Goal: Task Accomplishment & Management: Use online tool/utility

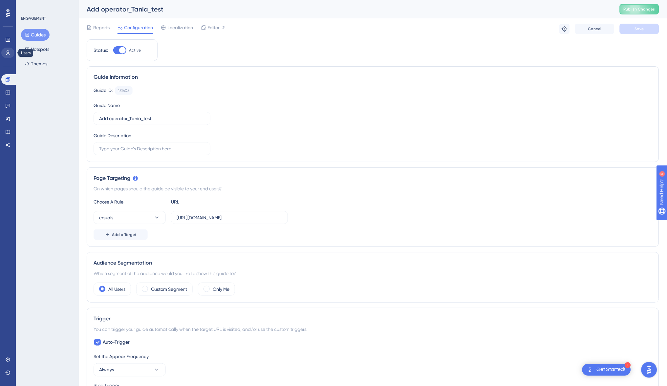
click at [6, 54] on icon at bounding box center [7, 52] width 5 height 5
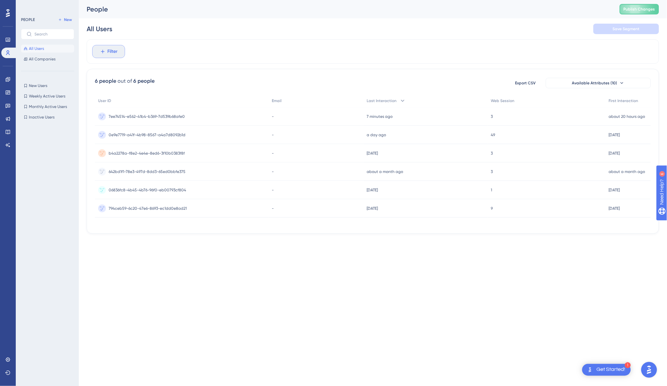
click at [108, 52] on span "Filter" at bounding box center [113, 52] width 10 height 8
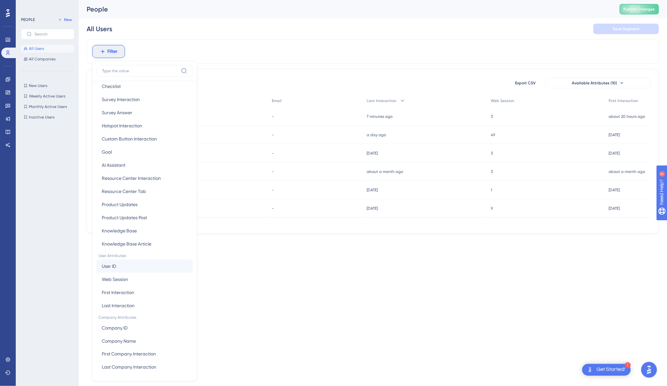
scroll to position [128, 0]
click at [136, 265] on button "User ID User ID" at bounding box center [145, 266] width 97 height 13
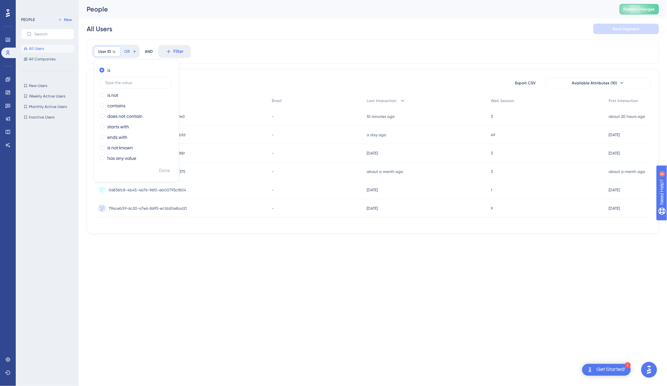
click at [184, 0] on html "1 Get Started! Performance Users Engagement Widgets Feedback Product Updates Kn…" at bounding box center [333, 0] width 667 height 0
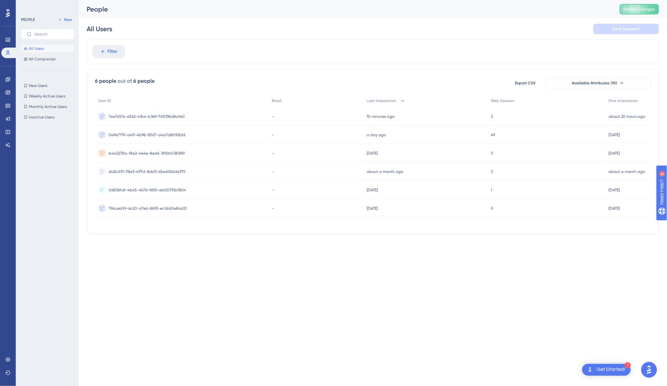
click at [44, 48] on button "All Users" at bounding box center [47, 49] width 53 height 8
click at [101, 53] on icon at bounding box center [103, 52] width 6 height 6
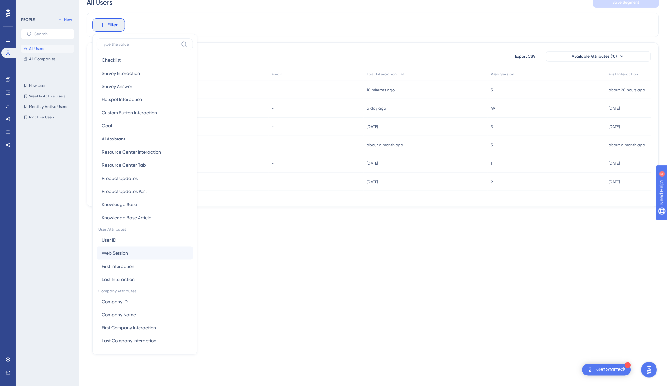
click at [135, 252] on button "Web Session Web Session" at bounding box center [145, 253] width 97 height 13
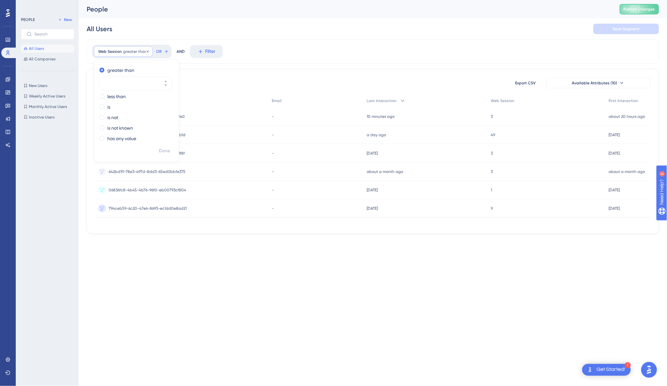
click at [135, 51] on span "greater than" at bounding box center [135, 51] width 24 height 5
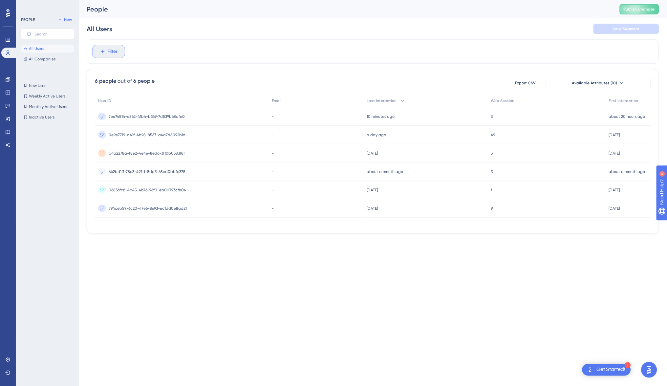
click at [121, 52] on button "Filter" at bounding box center [108, 51] width 33 height 13
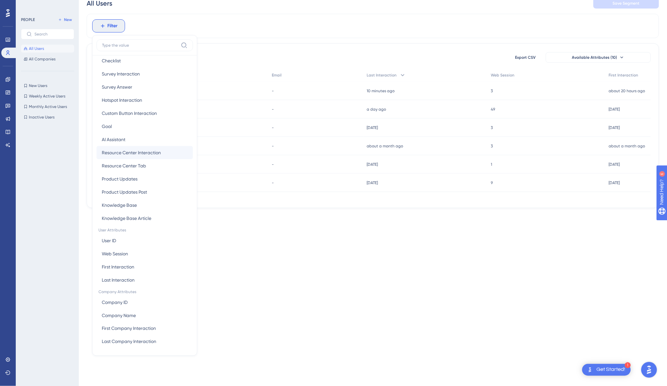
scroll to position [128, 0]
click at [126, 267] on span "First Interaction" at bounding box center [118, 267] width 33 height 8
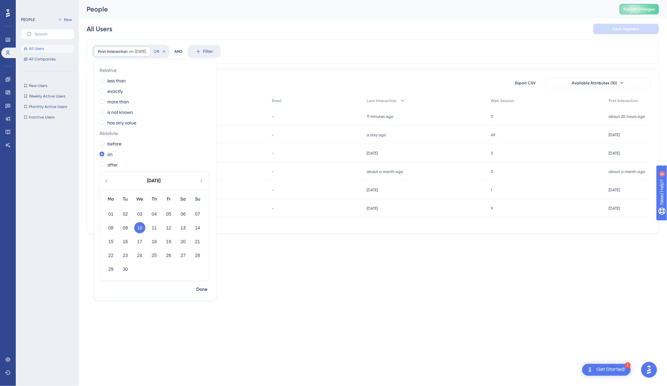
scroll to position [0, 0]
click at [241, 0] on html "1 Get Started! Performance Users Engagement Widgets Feedback Product Updates Kn…" at bounding box center [333, 0] width 667 height 0
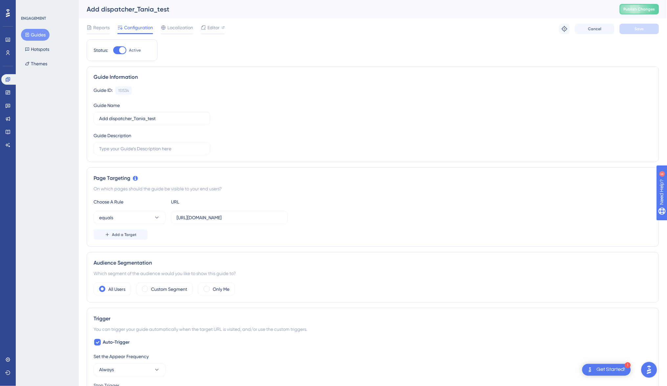
click at [38, 33] on button "Guides" at bounding box center [35, 35] width 29 height 12
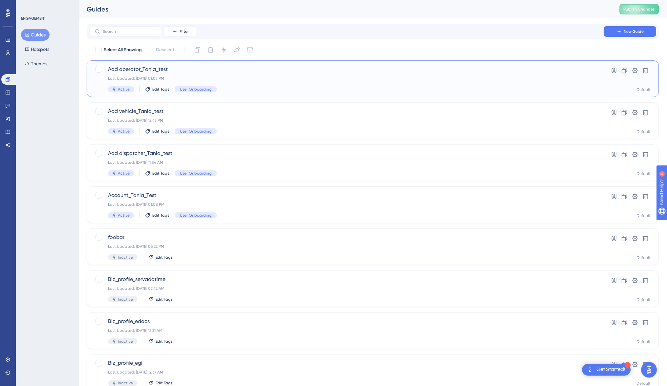
click at [456, 78] on div "Last Updated: Sep 10 2025 at 01:07 PM" at bounding box center [347, 78] width 478 height 5
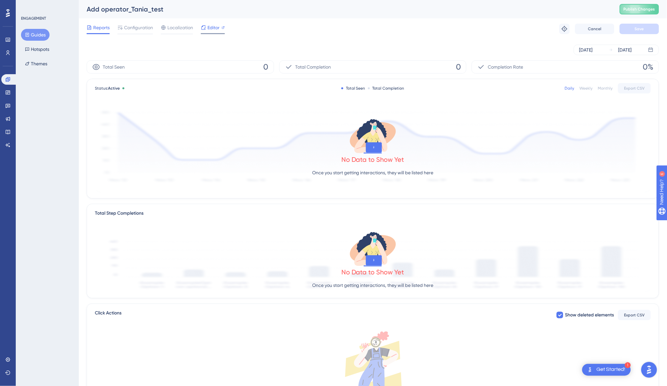
click at [210, 27] on span "Editor" at bounding box center [214, 28] width 12 height 8
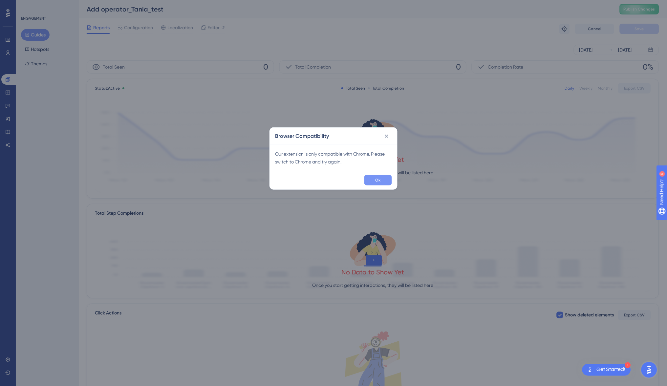
click at [370, 178] on button "Ok" at bounding box center [379, 180] width 28 height 11
